Goal: Information Seeking & Learning: Learn about a topic

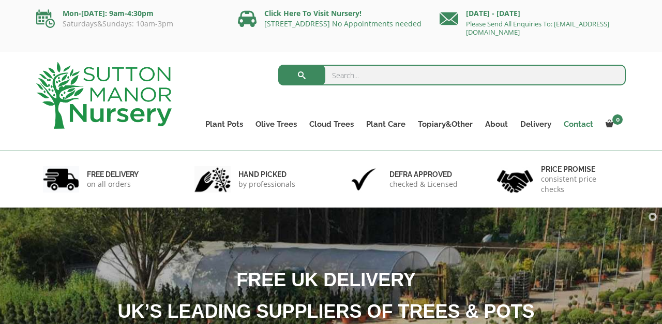
click at [578, 125] on link "Contact" at bounding box center [579, 124] width 42 height 14
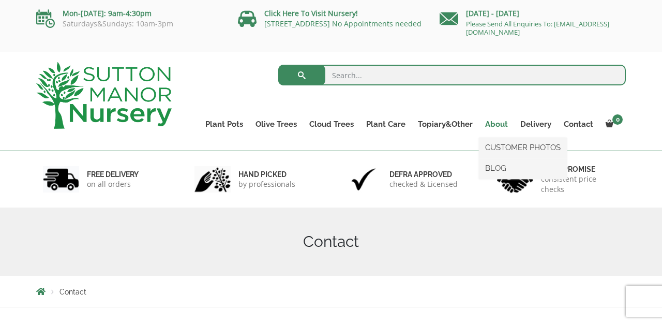
click at [501, 125] on link "About" at bounding box center [496, 124] width 35 height 14
click at [494, 125] on link "About" at bounding box center [496, 124] width 35 height 14
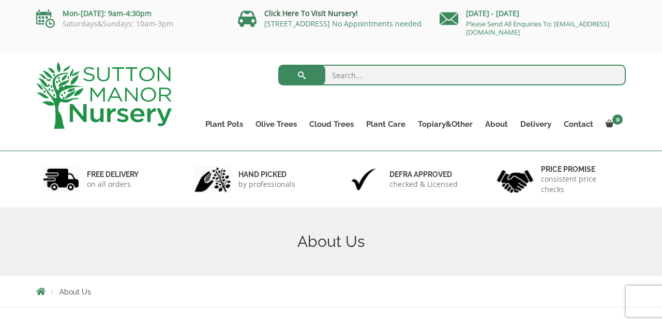
click at [316, 14] on link "Click Here To Visit Nursery!" at bounding box center [311, 13] width 94 height 10
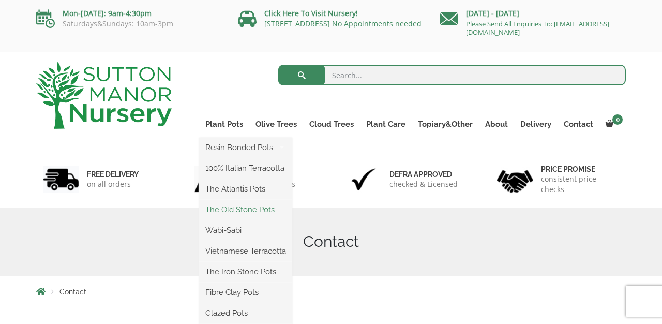
click at [242, 207] on link "The Old Stone Pots" at bounding box center [245, 210] width 93 height 16
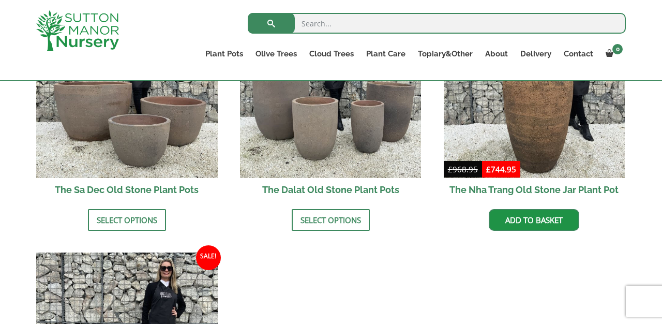
scroll to position [719, 0]
click at [136, 177] on h2 "The Sa Dec Old Stone Plant Pots" at bounding box center [127, 188] width 182 height 23
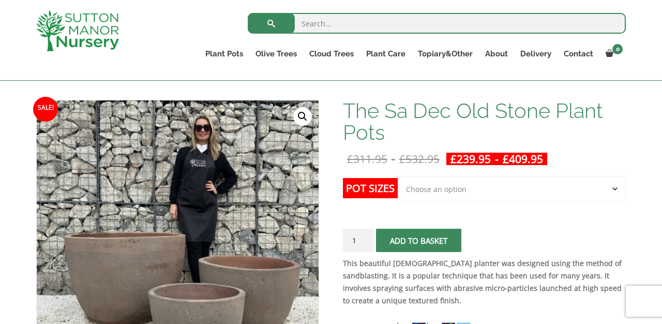
scroll to position [146, 0]
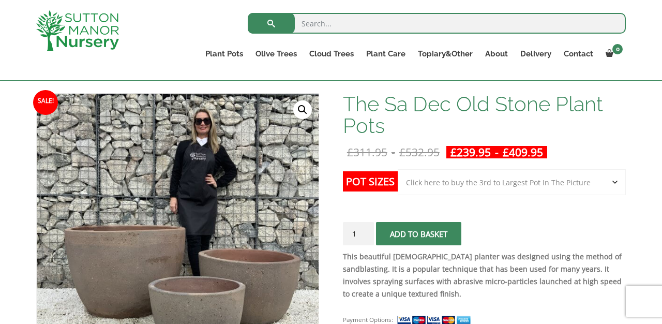
select select "Click here to buy the 3rd to Largest Pot In The Picture"
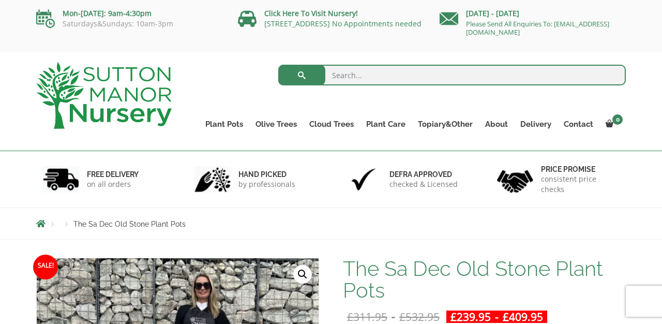
scroll to position [0, 0]
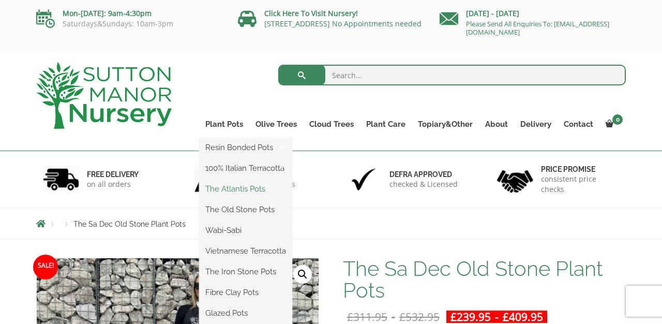
click at [245, 190] on link "The Atlantis Pots" at bounding box center [245, 189] width 93 height 16
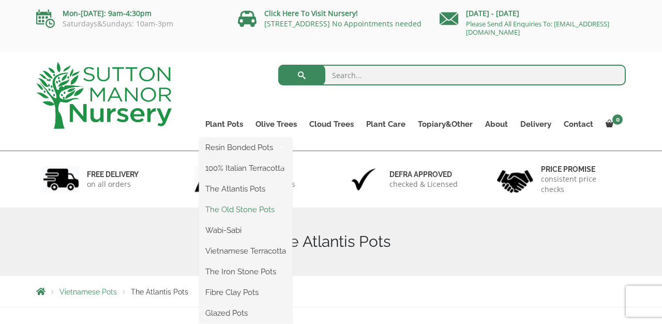
click at [251, 211] on link "The Old Stone Pots" at bounding box center [245, 210] width 93 height 16
click at [232, 229] on link "Wabi-Sabi" at bounding box center [245, 230] width 93 height 16
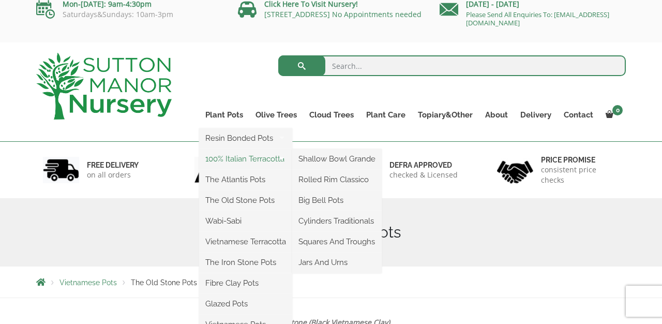
scroll to position [10, 0]
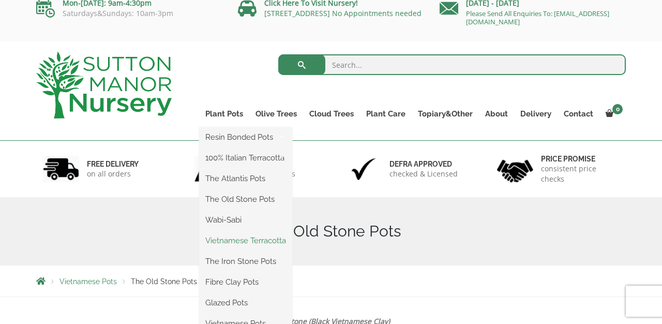
click at [247, 244] on link "Vietnamese Terracotta" at bounding box center [245, 241] width 93 height 16
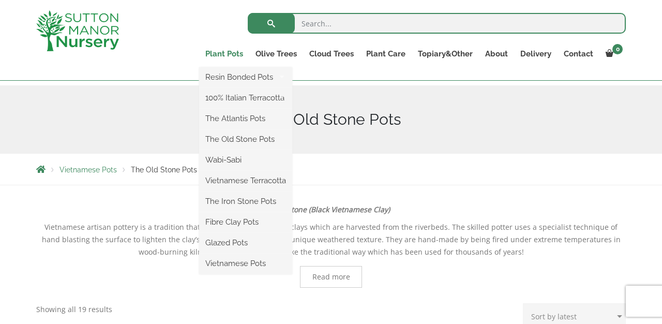
scroll to position [105, 0]
click at [256, 203] on link "The Iron Stone Pots" at bounding box center [245, 202] width 93 height 16
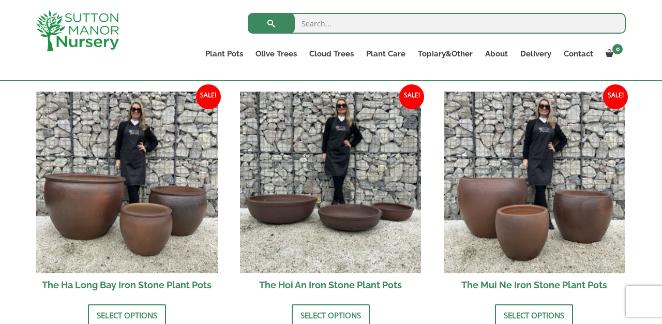
scroll to position [358, 0]
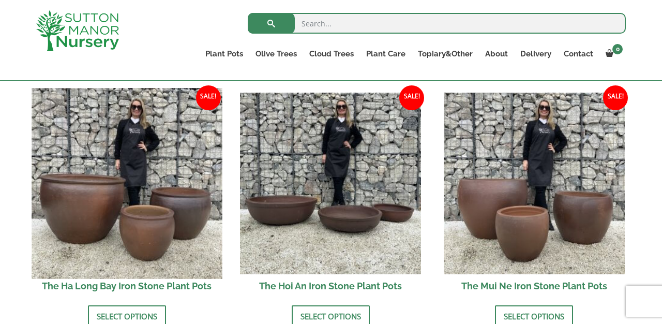
click at [153, 232] on img at bounding box center [127, 183] width 190 height 190
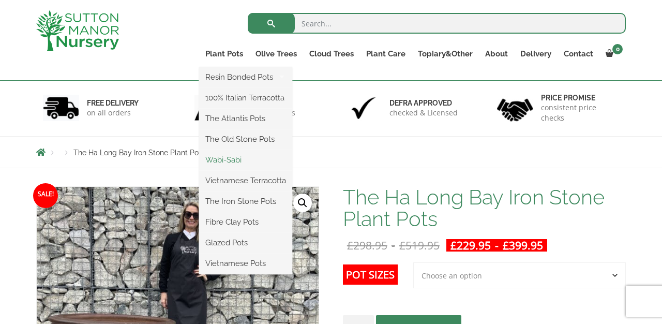
scroll to position [52, 0]
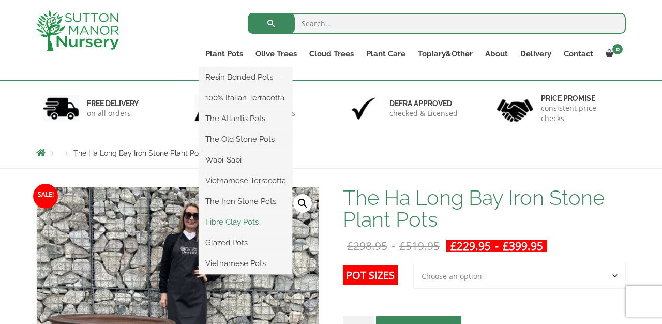
click at [242, 225] on link "Fibre Clay Pots" at bounding box center [245, 222] width 93 height 16
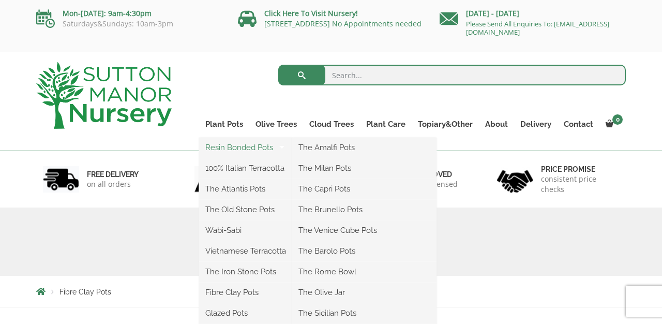
click at [237, 150] on link "Resin Bonded Pots" at bounding box center [245, 148] width 93 height 16
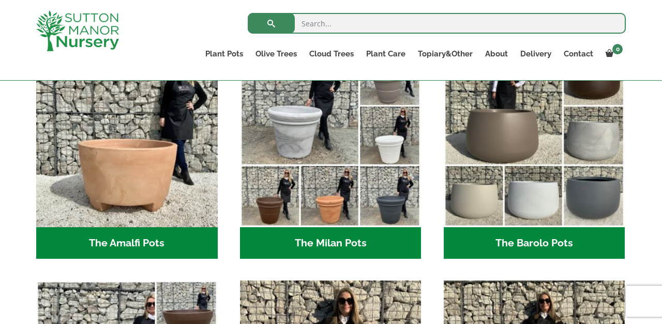
scroll to position [323, 0]
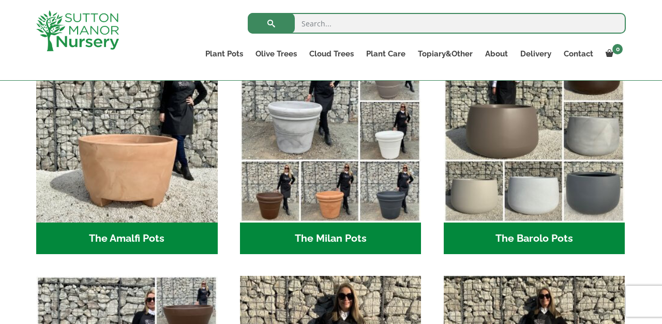
click at [127, 234] on h2 "The Amalfi Pots (3)" at bounding box center [127, 238] width 182 height 32
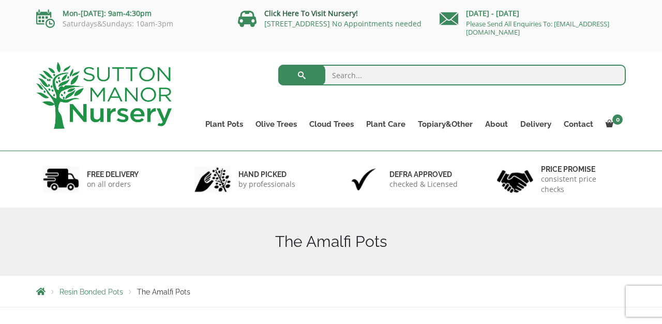
click at [305, 18] on link "Click Here To Visit Nursery!" at bounding box center [311, 13] width 94 height 10
